Goal: Task Accomplishment & Management: Manage account settings

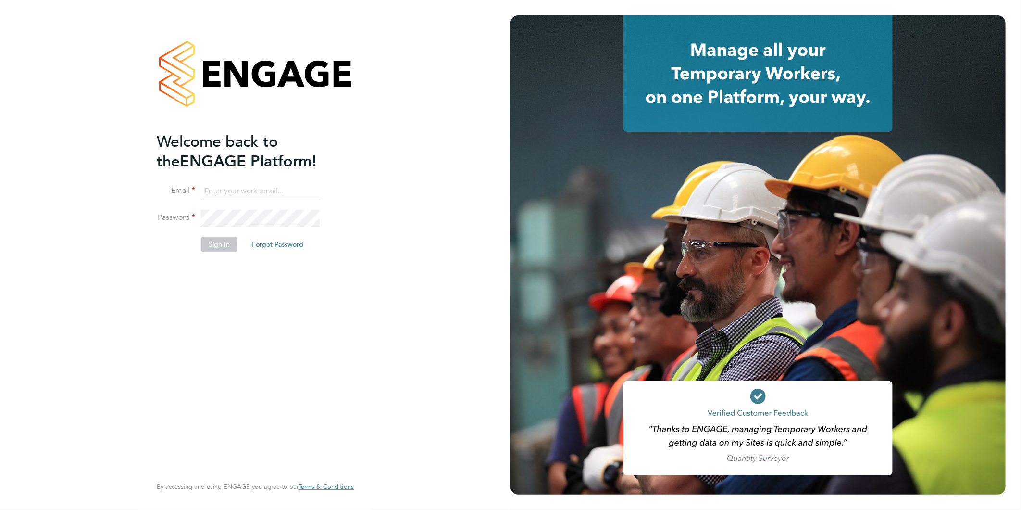
click at [225, 191] on input at bounding box center [260, 191] width 119 height 17
type input "[EMAIL_ADDRESS][DOMAIN_NAME]"
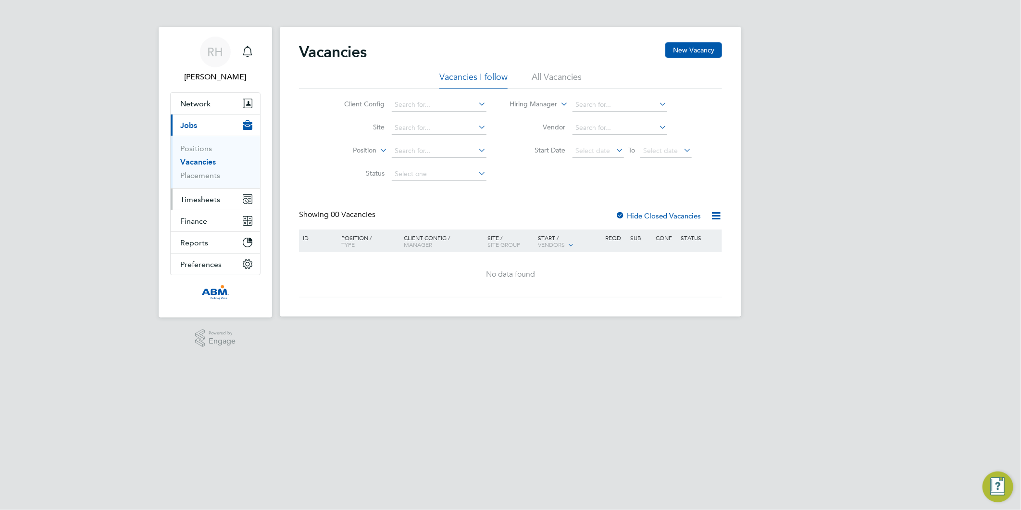
click at [204, 198] on span "Timesheets" at bounding box center [200, 199] width 40 height 9
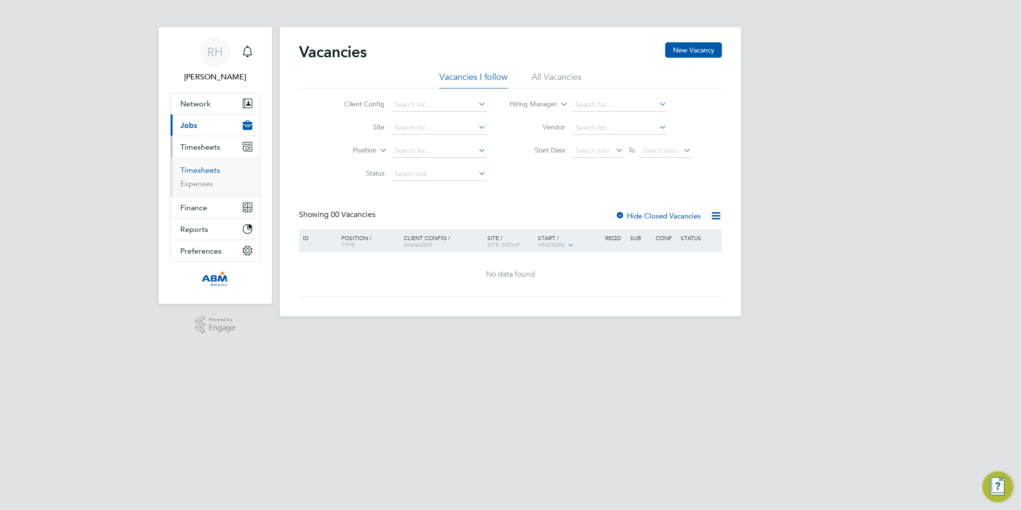
click at [196, 167] on link "Timesheets" at bounding box center [200, 169] width 40 height 9
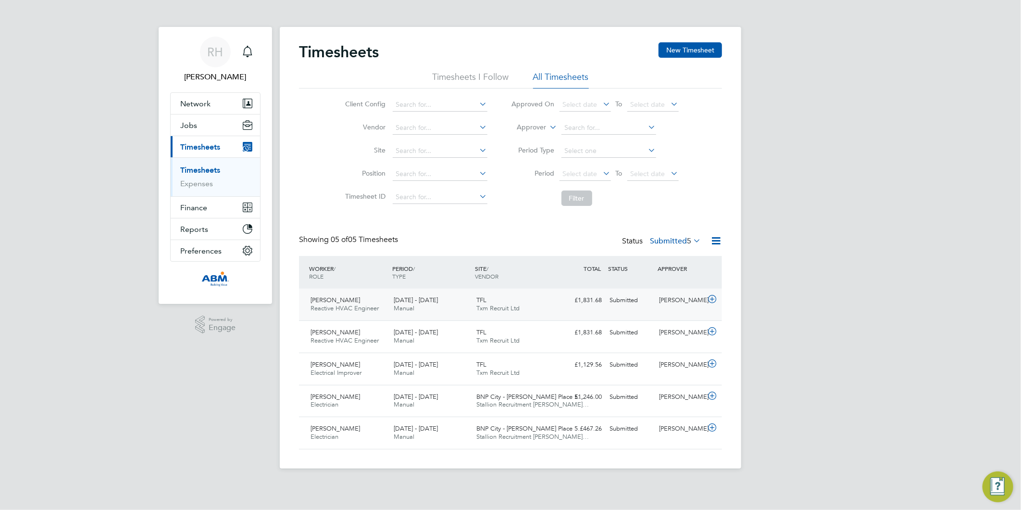
drag, startPoint x: 714, startPoint y: 301, endPoint x: 694, endPoint y: 305, distance: 20.3
click at [714, 301] on icon at bounding box center [712, 299] width 12 height 8
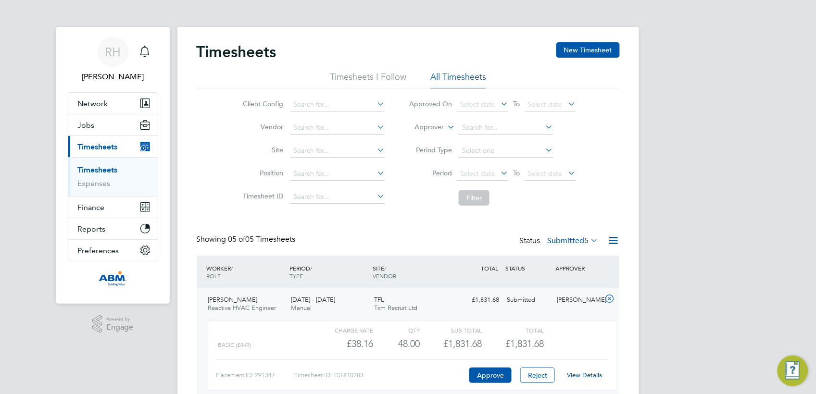
scroll to position [24, 84]
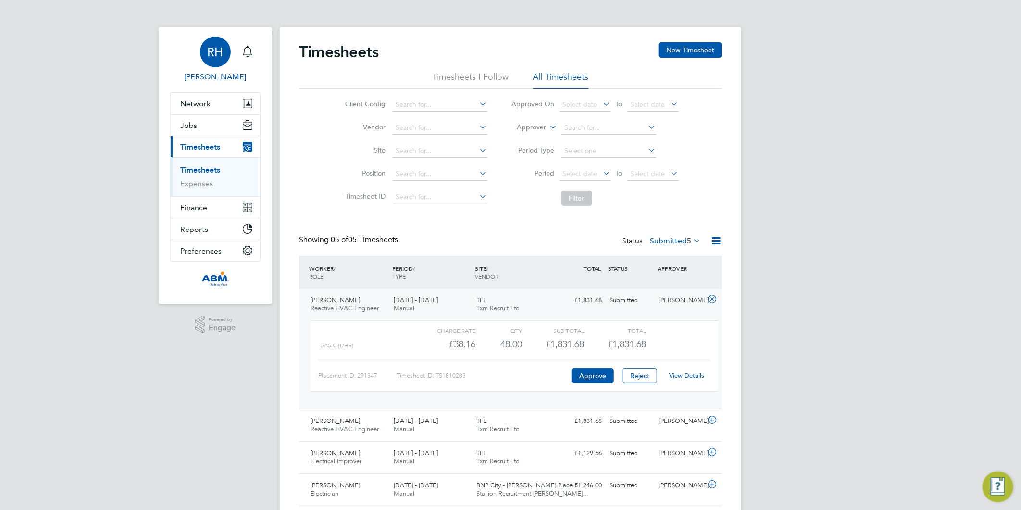
click at [214, 51] on span "RH" at bounding box center [216, 52] width 16 height 13
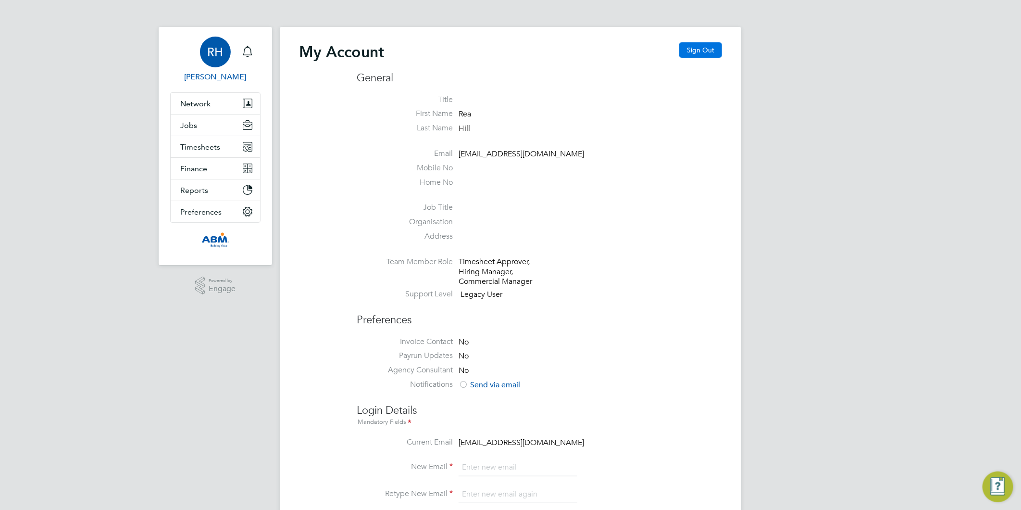
click at [695, 47] on button "Sign Out" at bounding box center [701, 49] width 43 height 15
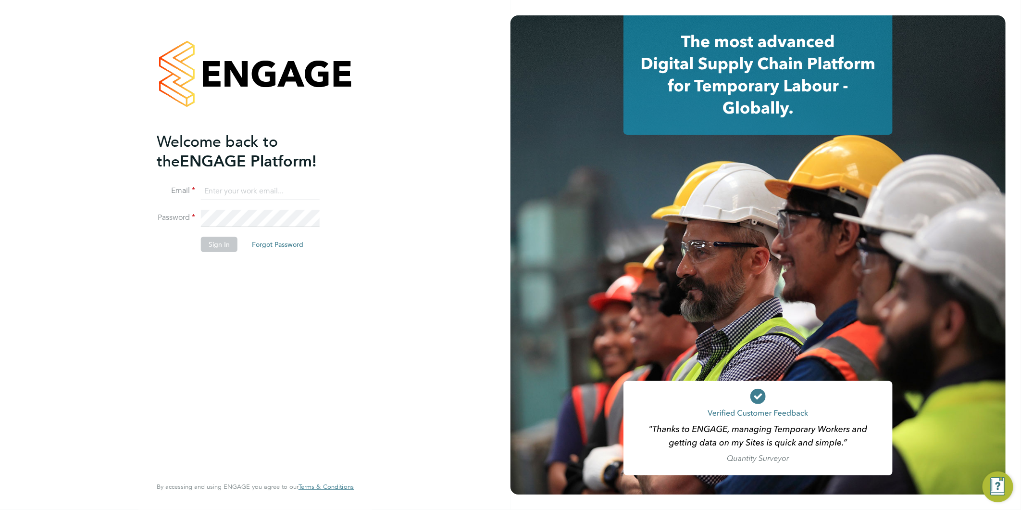
click at [231, 185] on input at bounding box center [260, 191] width 119 height 17
type input "[EMAIL_ADDRESS][DOMAIN_NAME]"
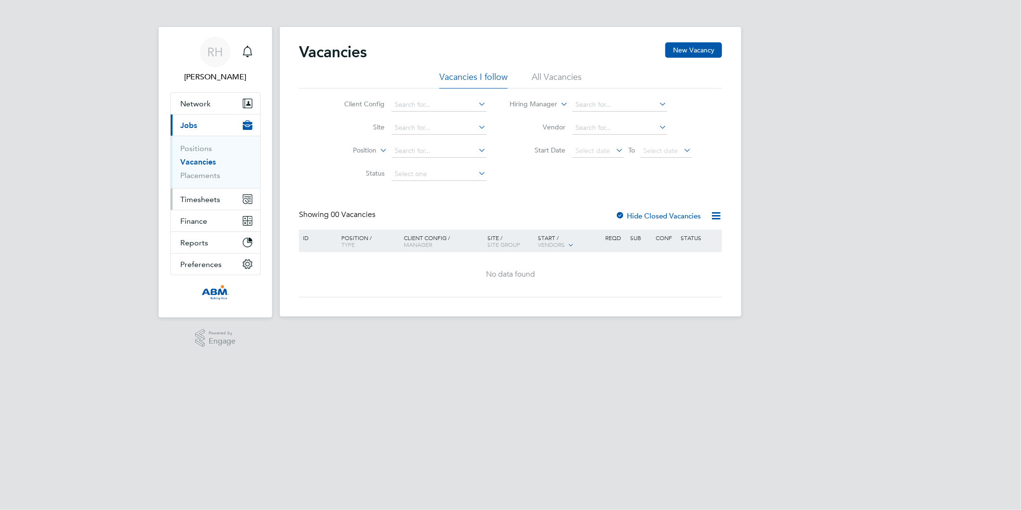
click at [195, 200] on span "Timesheets" at bounding box center [200, 199] width 40 height 9
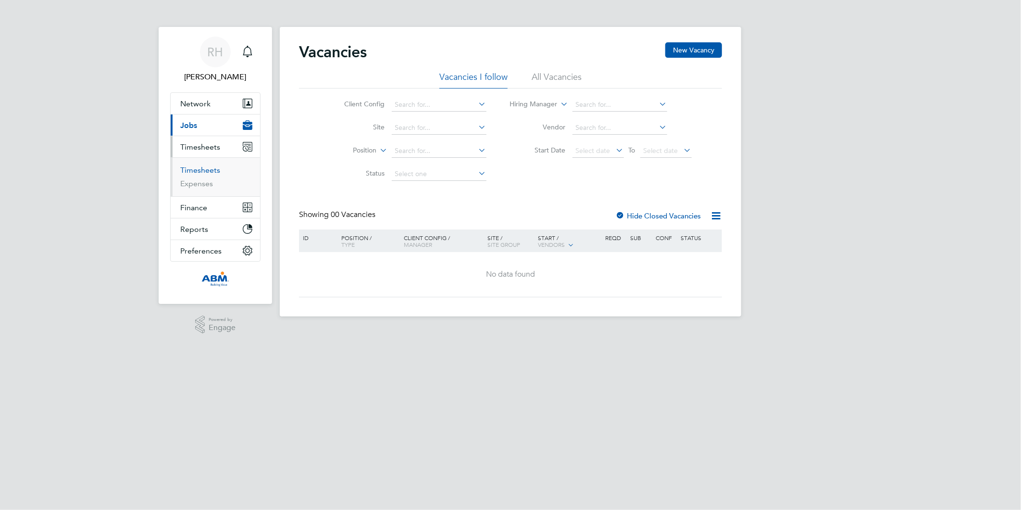
click at [194, 171] on link "Timesheets" at bounding box center [200, 169] width 40 height 9
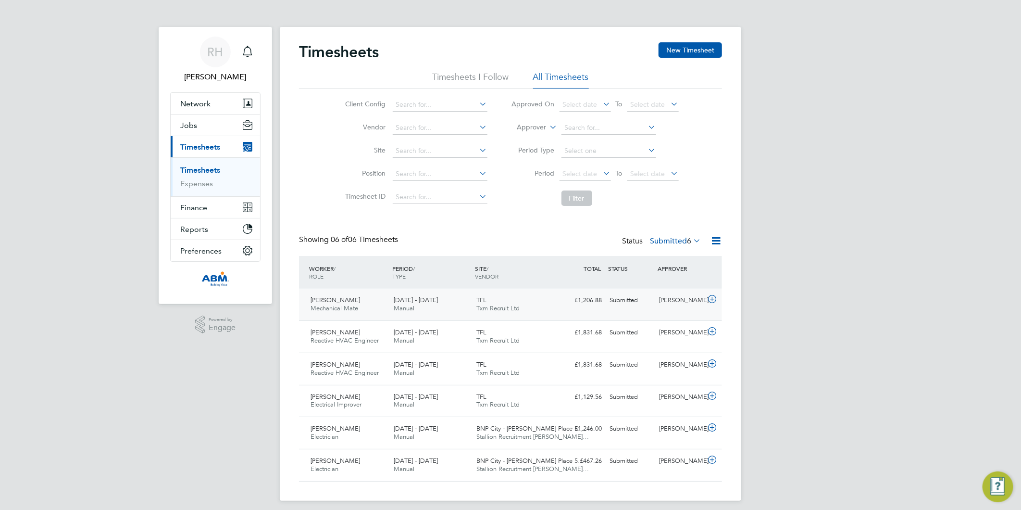
click at [712, 300] on icon at bounding box center [712, 299] width 12 height 8
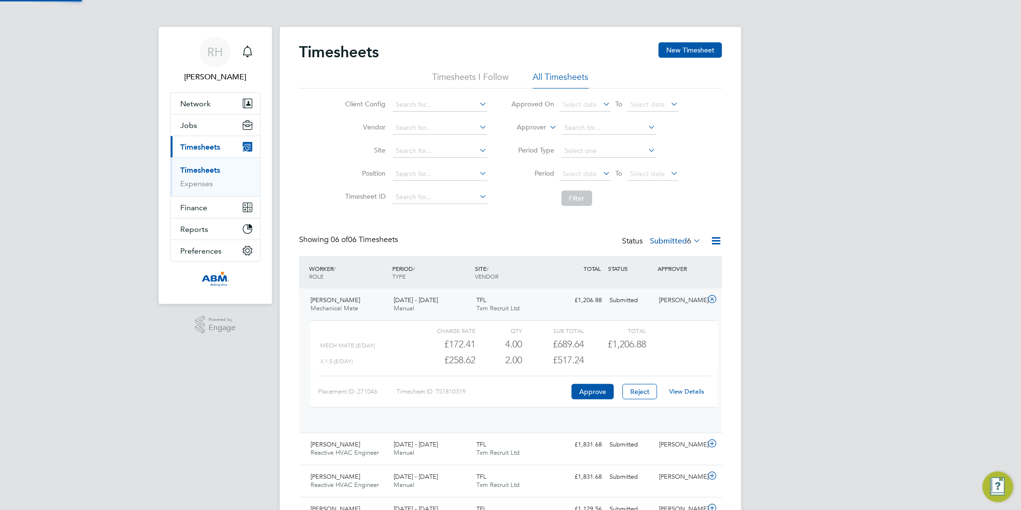
scroll to position [16, 94]
click at [714, 300] on icon at bounding box center [712, 299] width 12 height 8
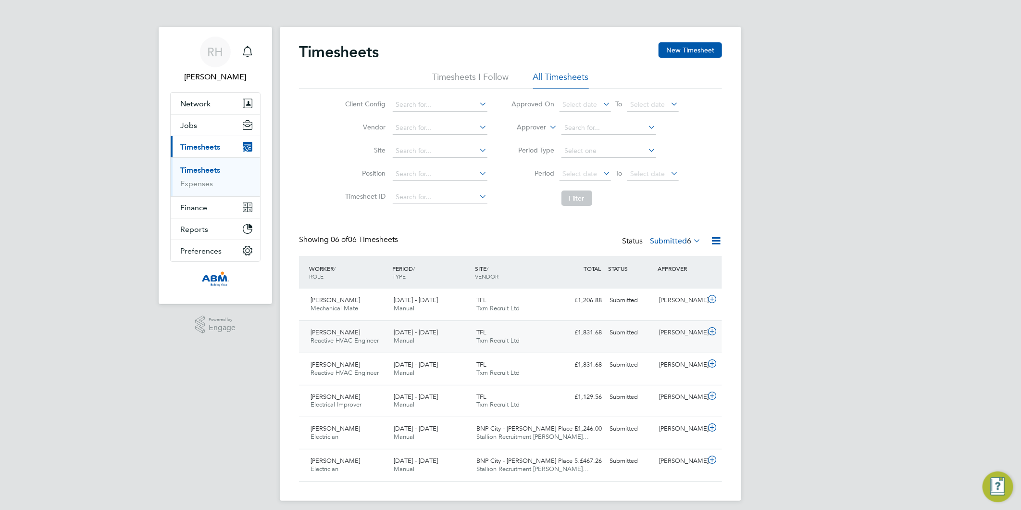
click at [710, 329] on icon at bounding box center [712, 331] width 12 height 8
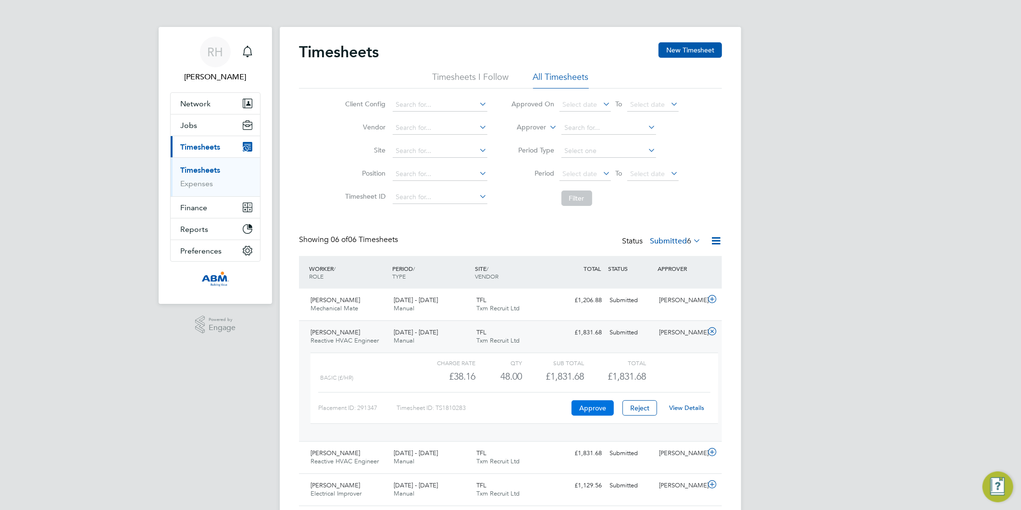
click at [598, 411] on button "Approve" at bounding box center [593, 407] width 42 height 15
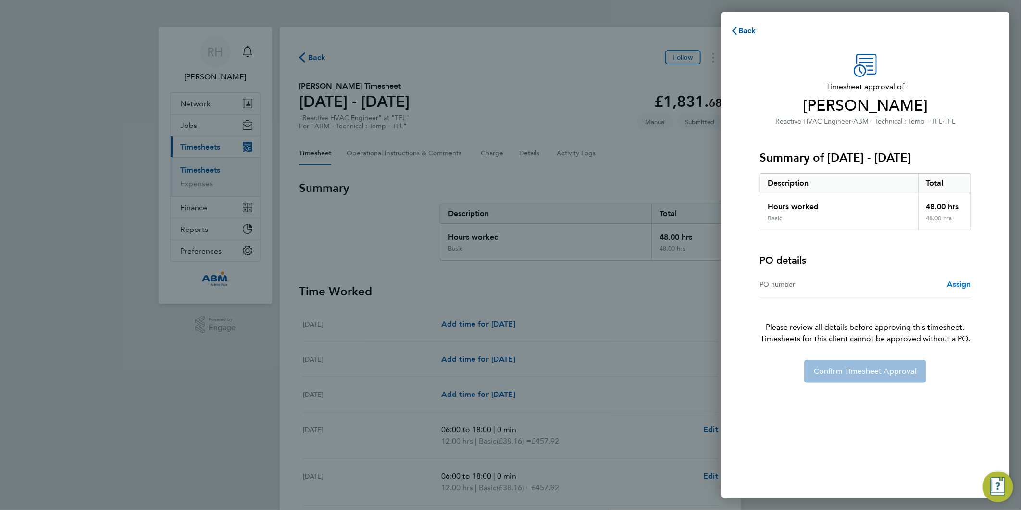
click at [963, 287] on span "Assign" at bounding box center [959, 283] width 24 height 9
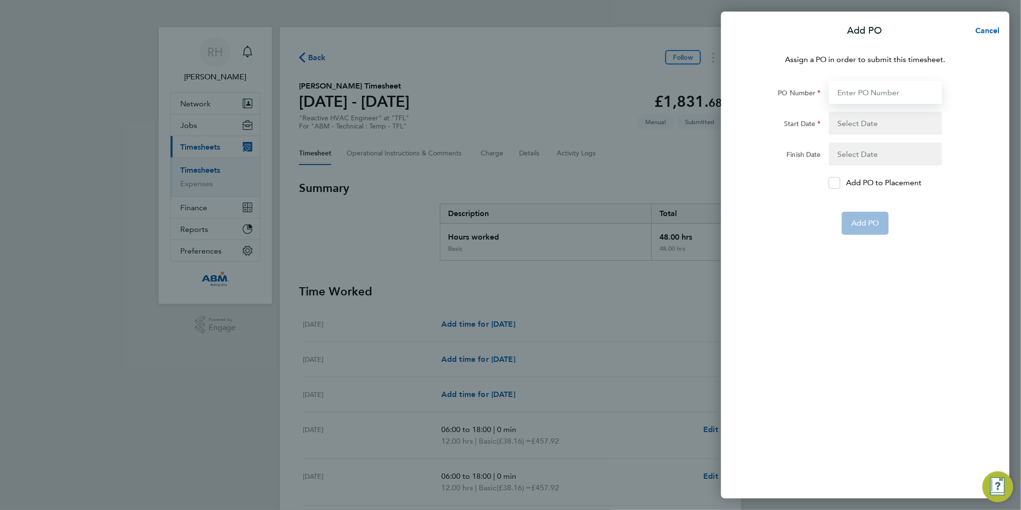
click at [848, 89] on input "PO Number" at bounding box center [885, 92] width 113 height 23
paste input "643349"
type input "643349"
click at [856, 123] on button "button" at bounding box center [885, 123] width 113 height 23
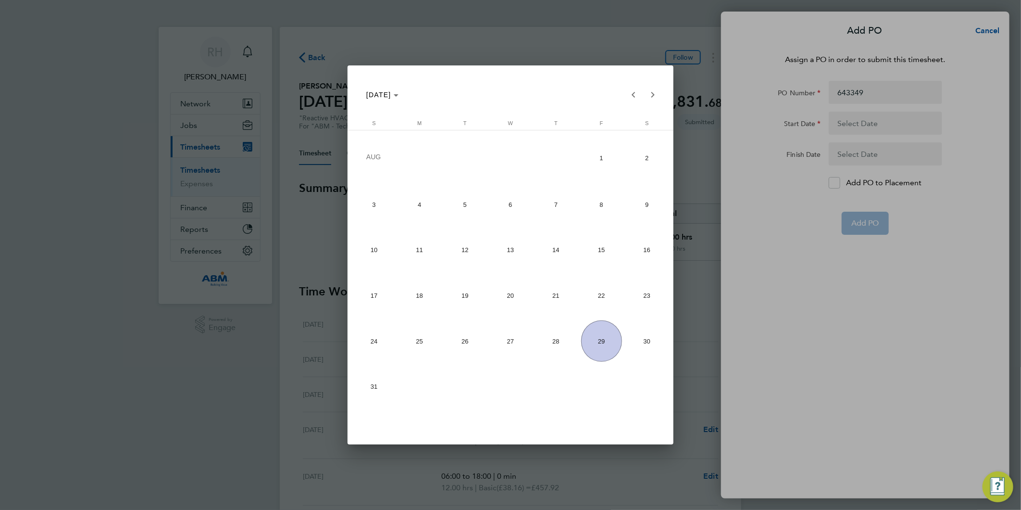
click at [640, 255] on span "16" at bounding box center [647, 249] width 41 height 41
type input "[DATE]"
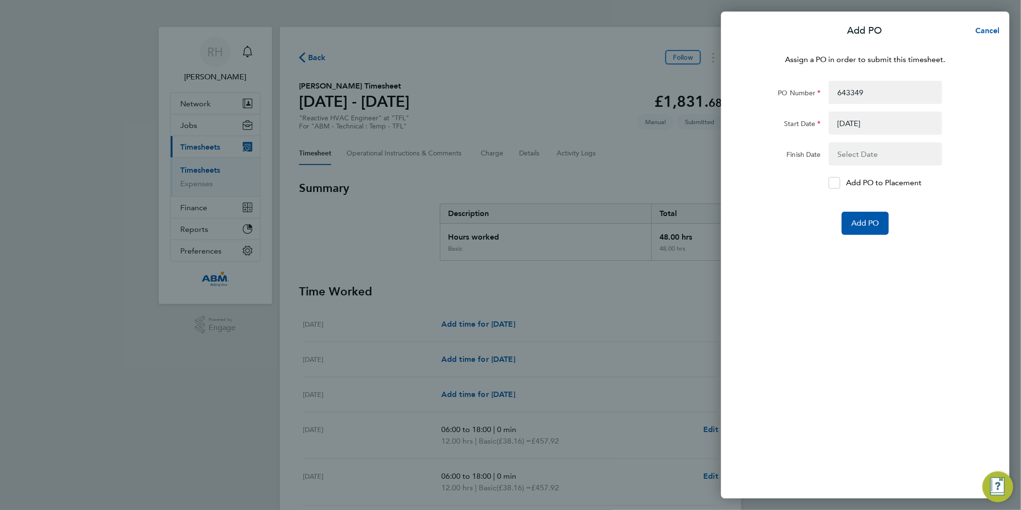
click at [858, 154] on button "button" at bounding box center [885, 153] width 113 height 23
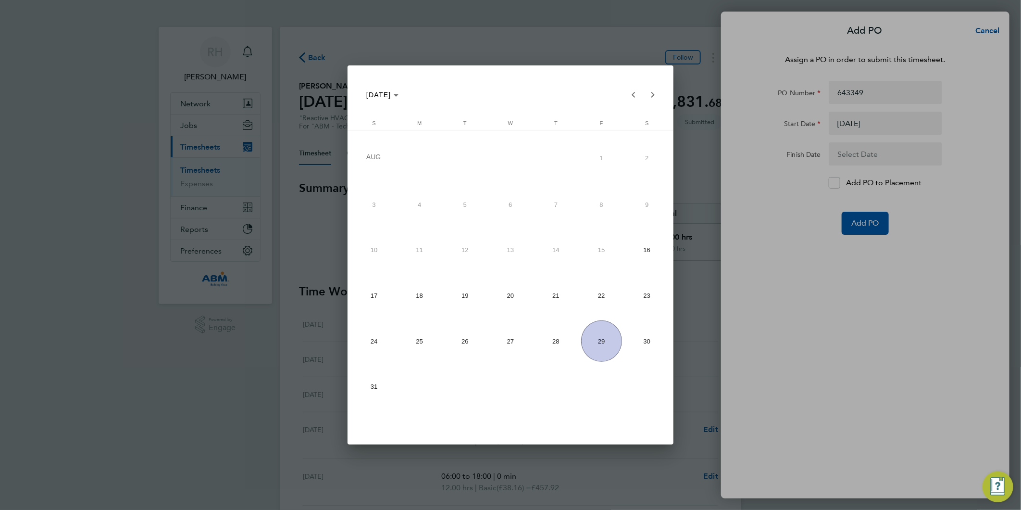
click at [606, 289] on span "22" at bounding box center [601, 295] width 41 height 41
type input "[DATE]"
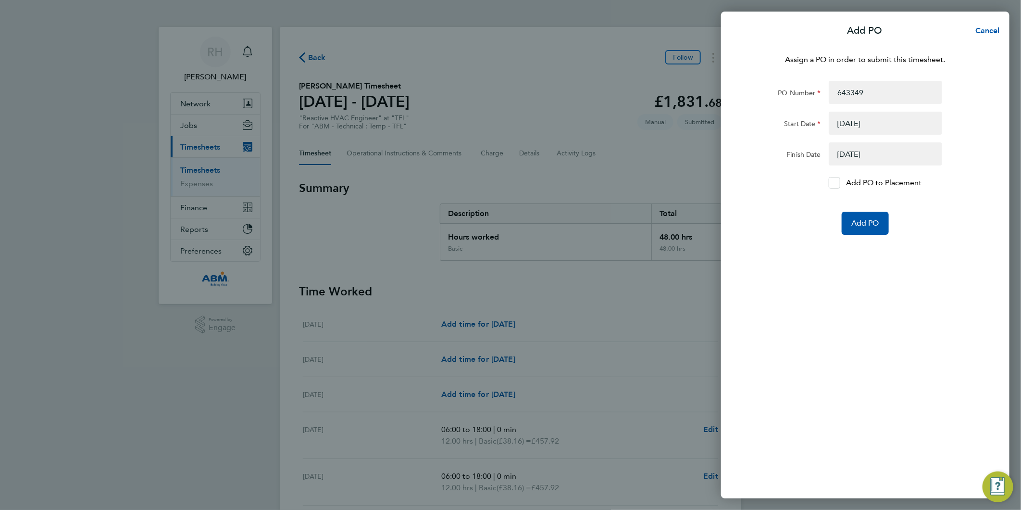
click at [839, 183] on div at bounding box center [835, 183] width 12 height 12
click at [838, 183] on input "Add PO to Placement" at bounding box center [838, 183] width 0 height 0
click at [856, 219] on span "Add PO" at bounding box center [866, 223] width 28 height 10
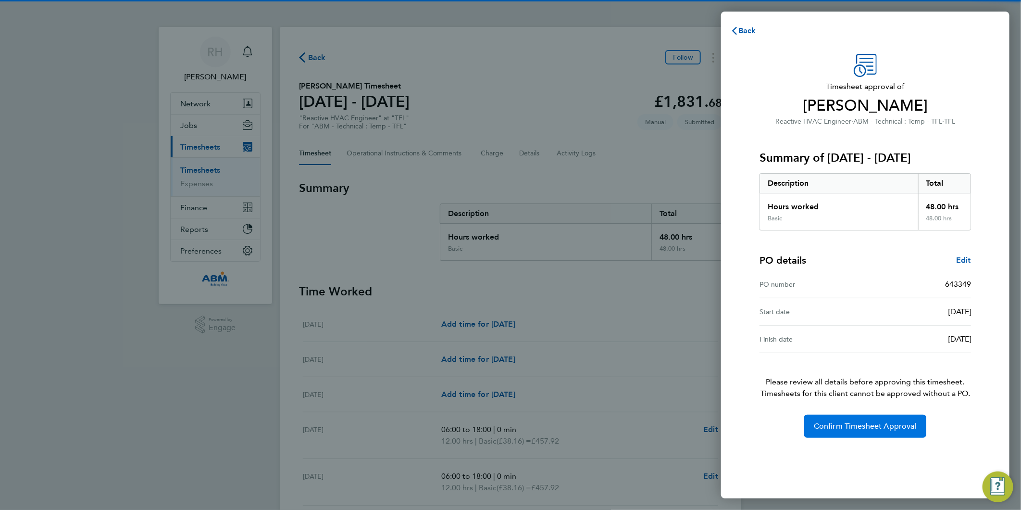
click at [861, 435] on button "Confirm Timesheet Approval" at bounding box center [866, 426] width 122 height 23
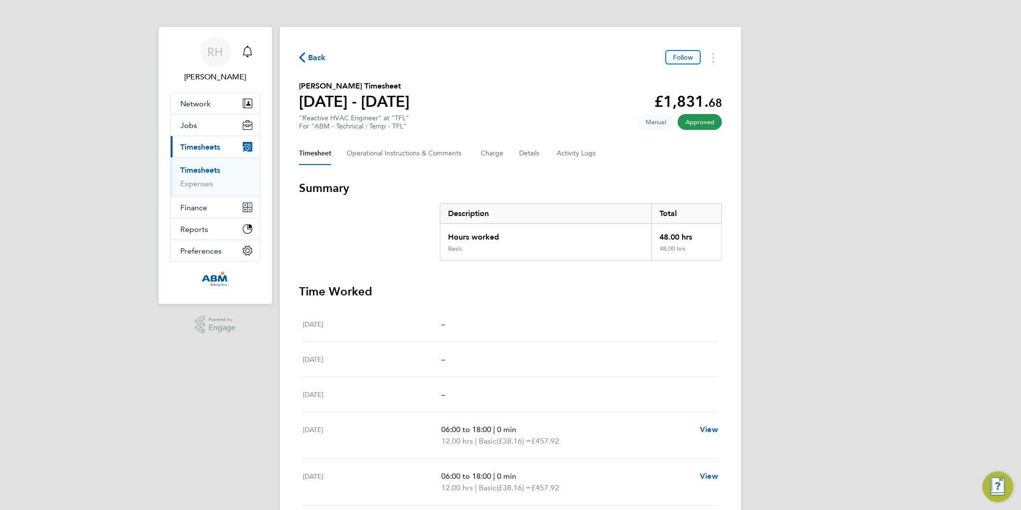
click at [321, 55] on span "Back" at bounding box center [317, 58] width 18 height 12
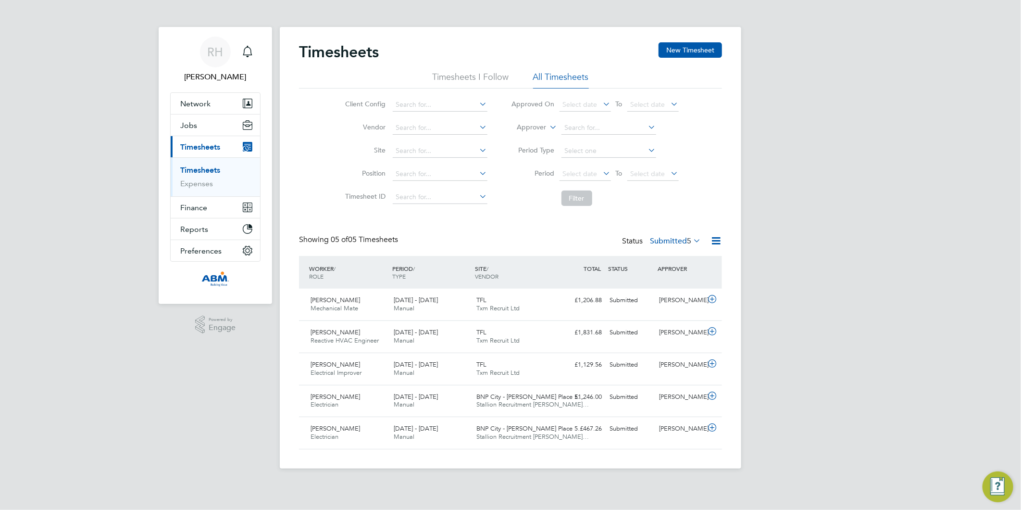
click at [205, 149] on span "Timesheets" at bounding box center [200, 146] width 40 height 9
click at [210, 64] on div "RH" at bounding box center [215, 52] width 31 height 31
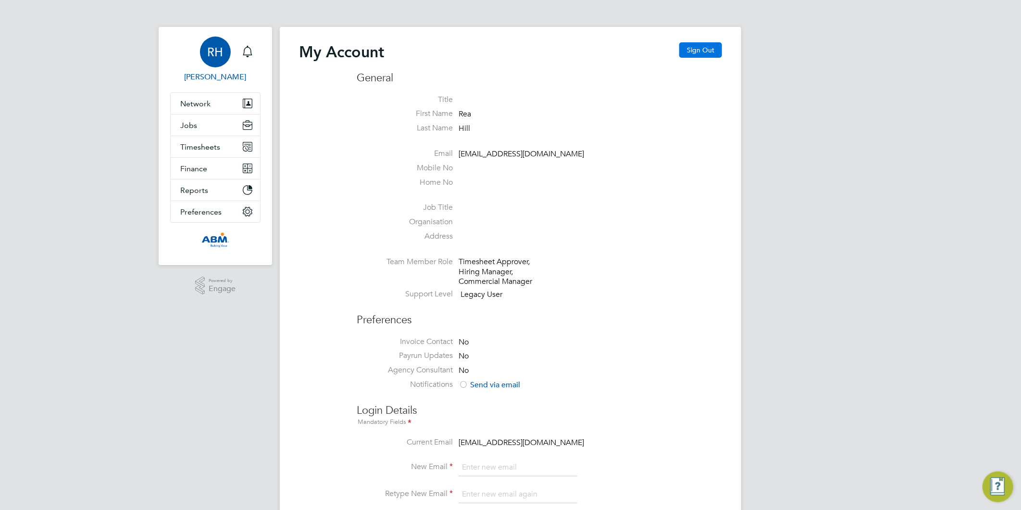
click at [689, 46] on button "Sign Out" at bounding box center [701, 49] width 43 height 15
